Goal: Navigation & Orientation: Find specific page/section

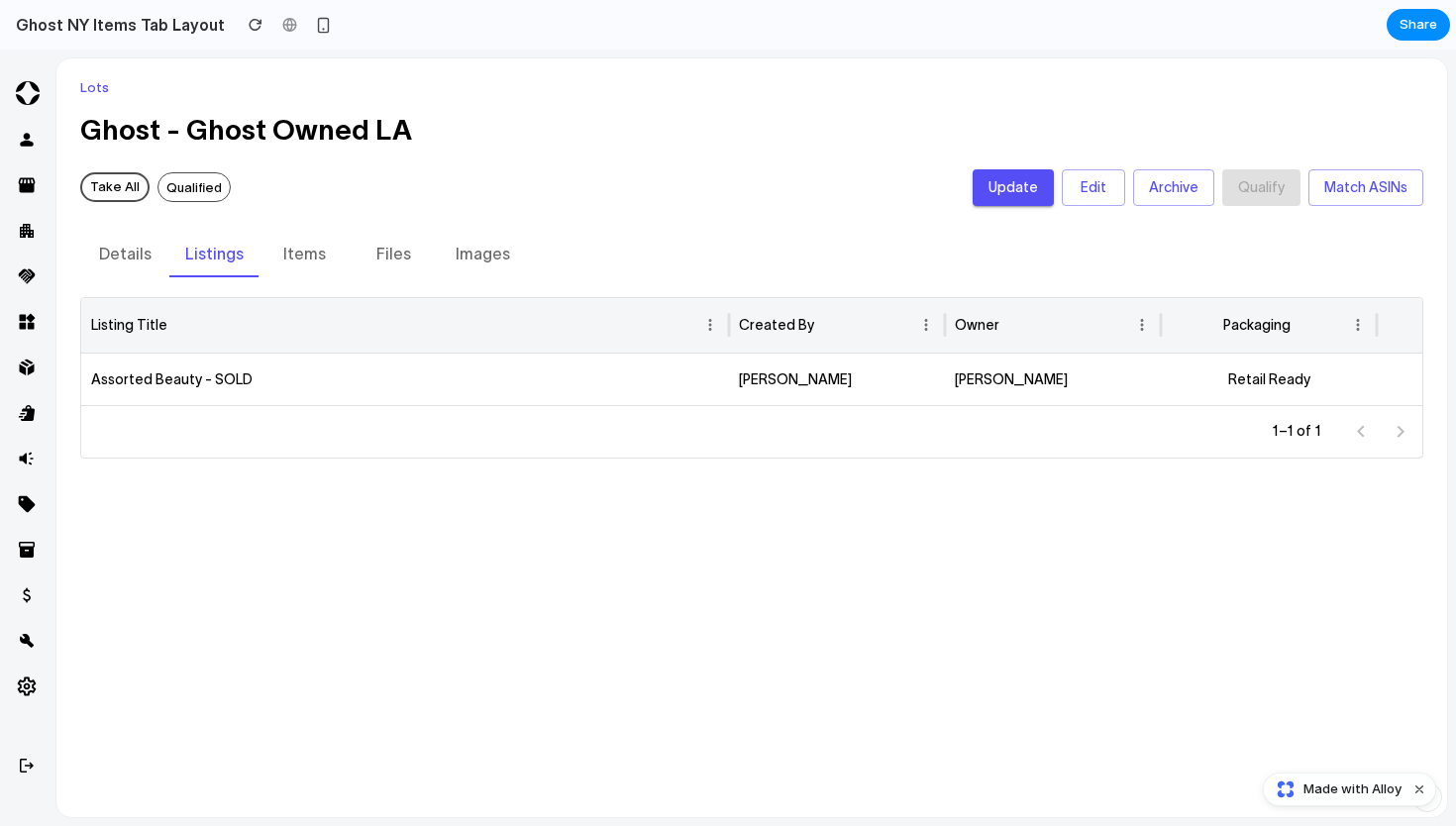
click at [194, 190] on span "Qualified" at bounding box center [195, 189] width 72 height 20
click at [300, 255] on button "Items" at bounding box center [304, 253] width 89 height 48
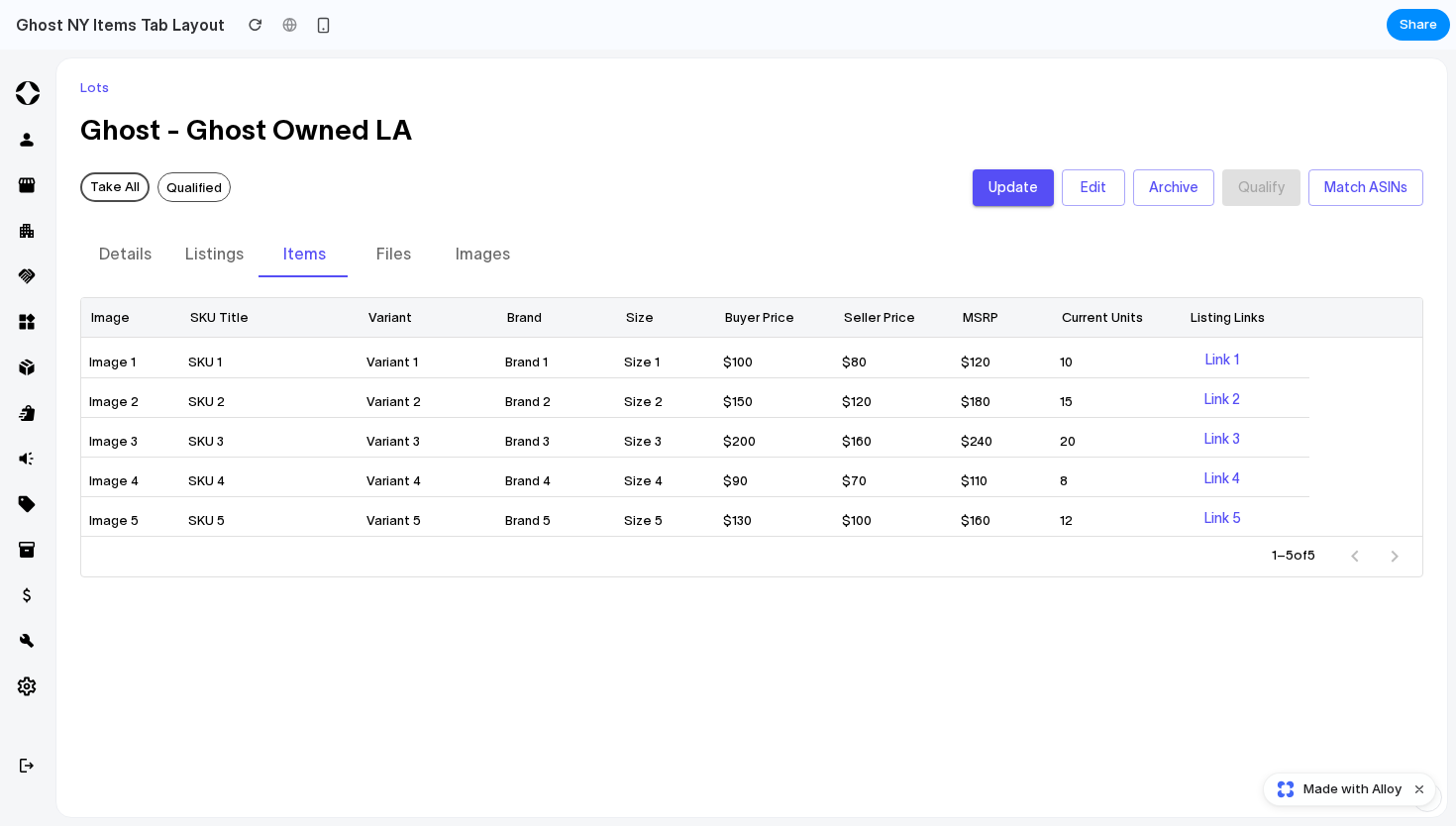
click at [198, 254] on button "Listings" at bounding box center [215, 253] width 90 height 48
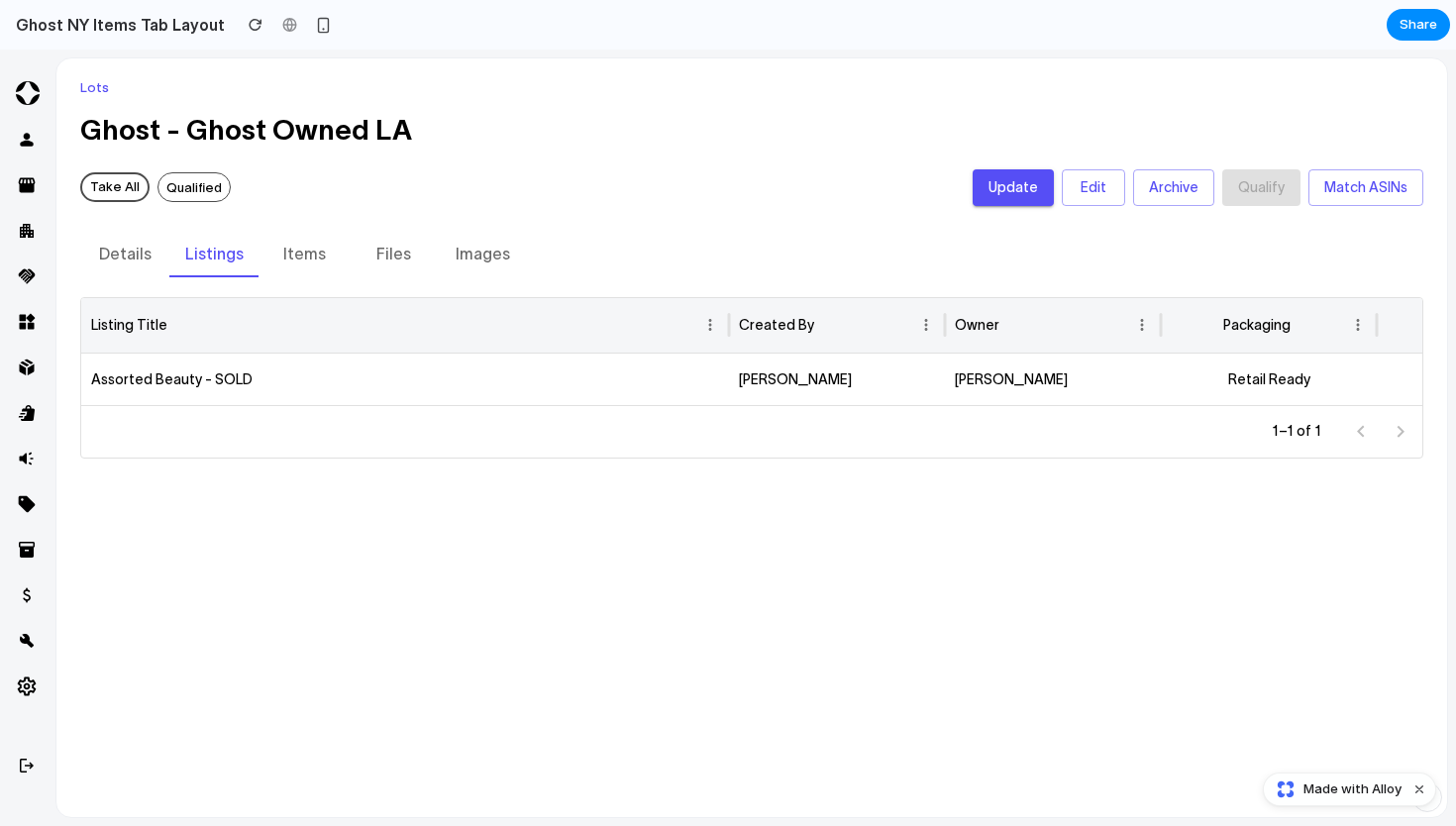
click at [82, 249] on button "Details" at bounding box center [125, 253] width 89 height 48
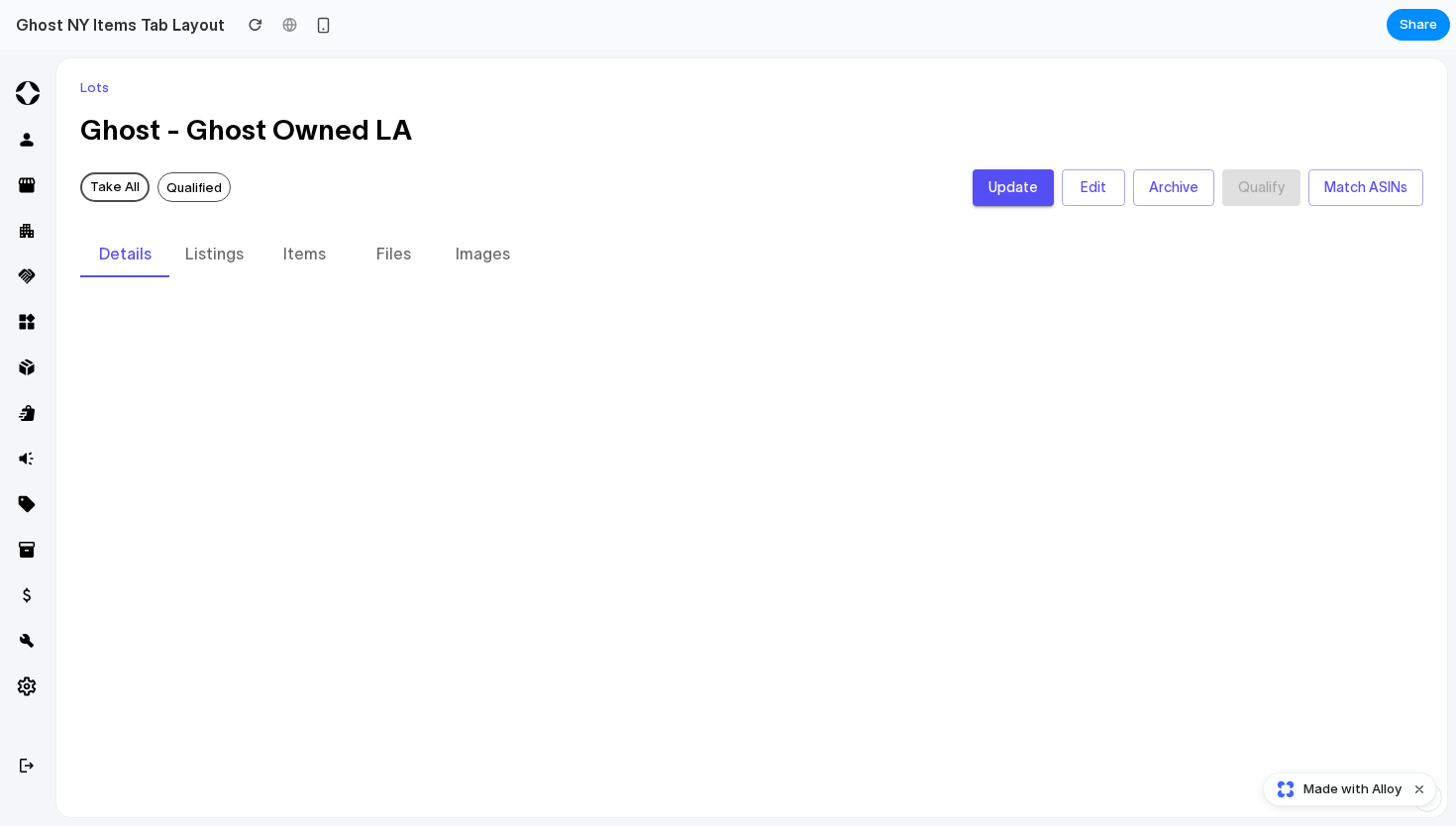
click at [320, 252] on button "Items" at bounding box center [304, 253] width 89 height 48
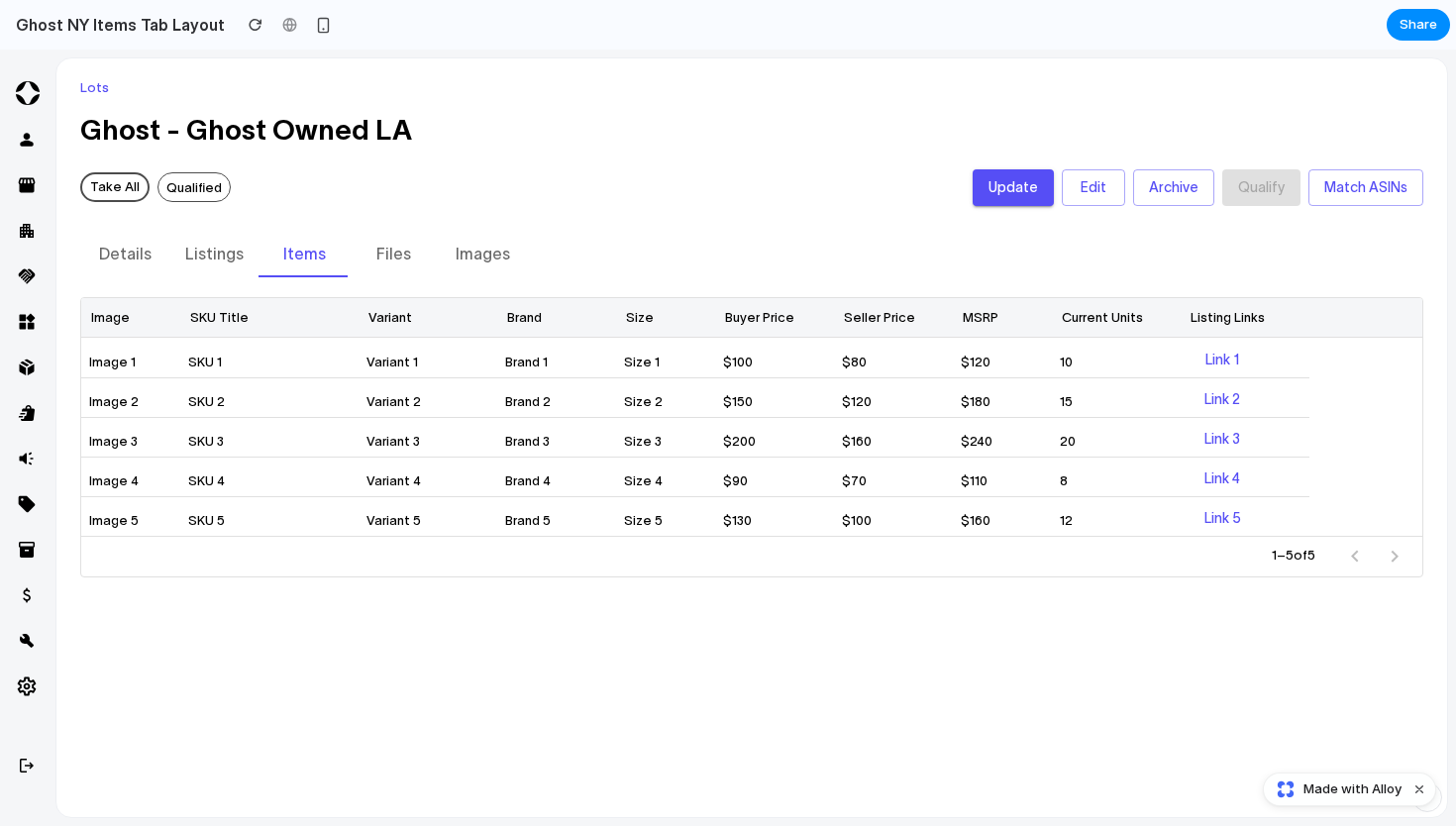
click at [405, 257] on button "Files" at bounding box center [393, 253] width 89 height 48
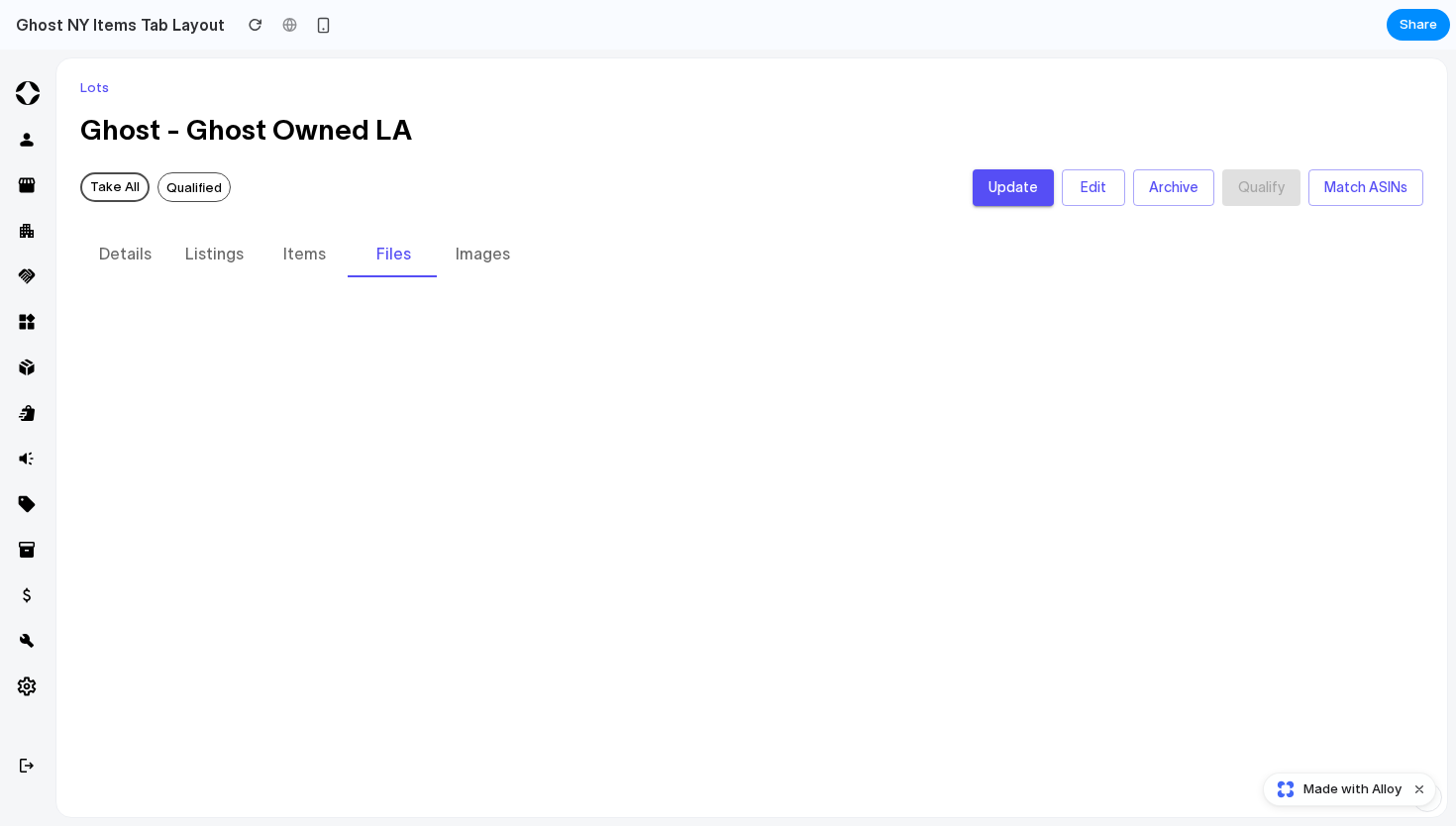
click at [474, 252] on button "Images" at bounding box center [483, 253] width 89 height 48
click at [271, 257] on button "Items" at bounding box center [304, 253] width 89 height 48
